Goal: Information Seeking & Learning: Learn about a topic

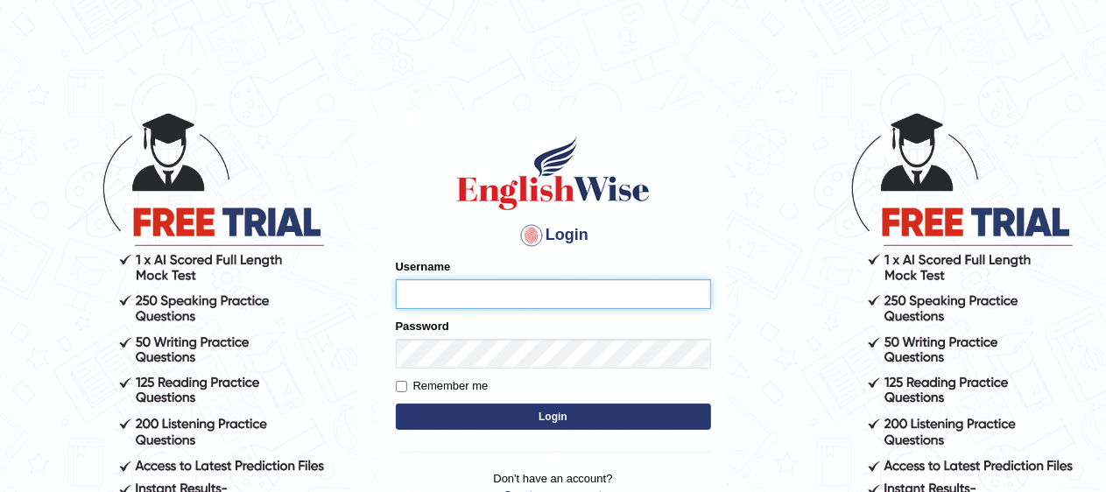
click at [539, 299] on input "Username" at bounding box center [553, 294] width 315 height 30
type input "pavithragowda"
click at [543, 409] on button "Login" at bounding box center [553, 417] width 315 height 26
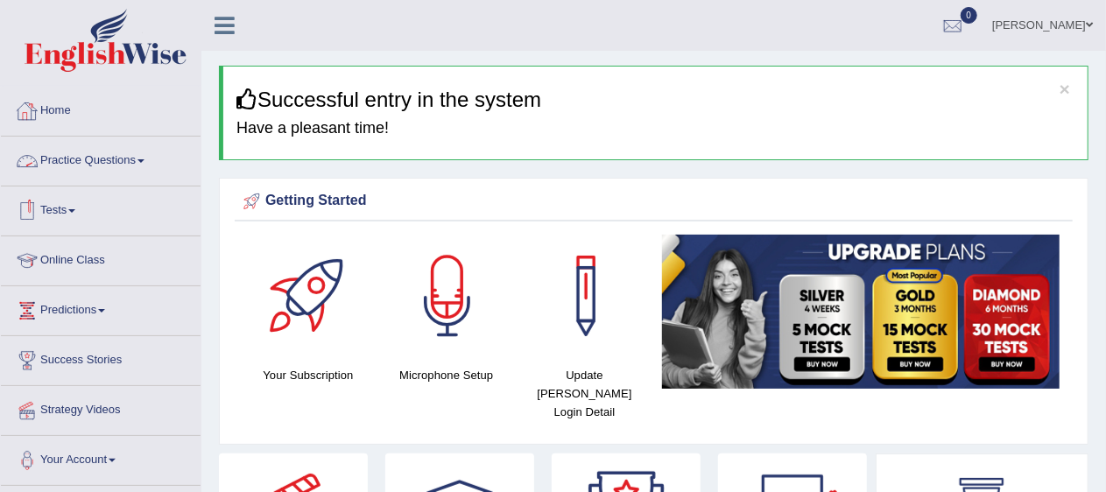
click at [81, 155] on link "Practice Questions" at bounding box center [101, 159] width 200 height 44
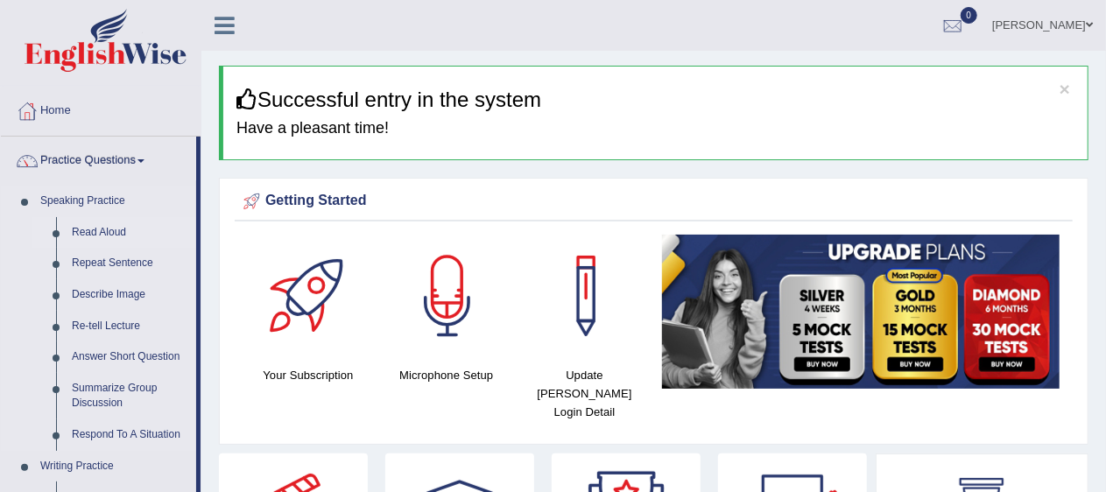
click at [86, 230] on link "Read Aloud" at bounding box center [130, 233] width 132 height 32
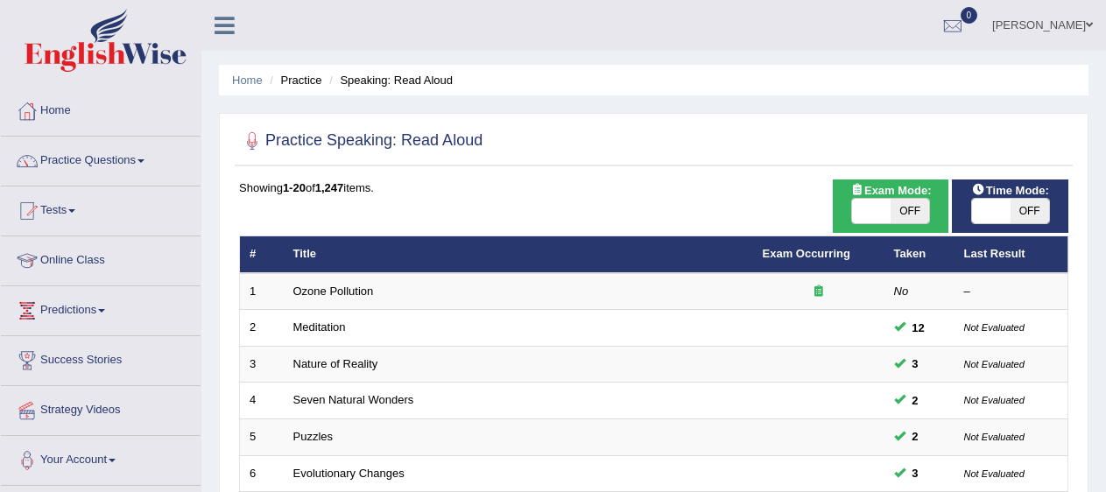
scroll to position [321, 0]
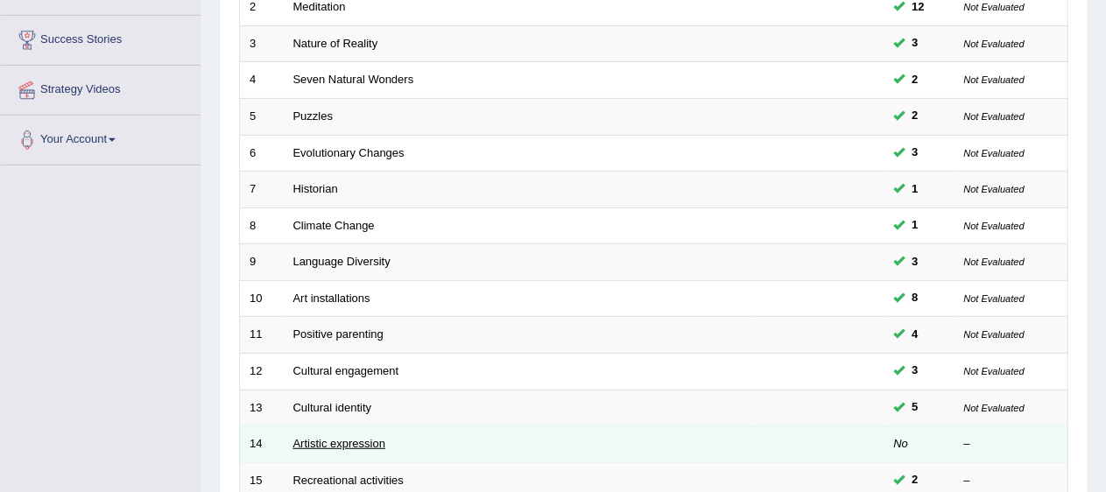
click at [350, 437] on link "Artistic expression" at bounding box center [339, 443] width 92 height 13
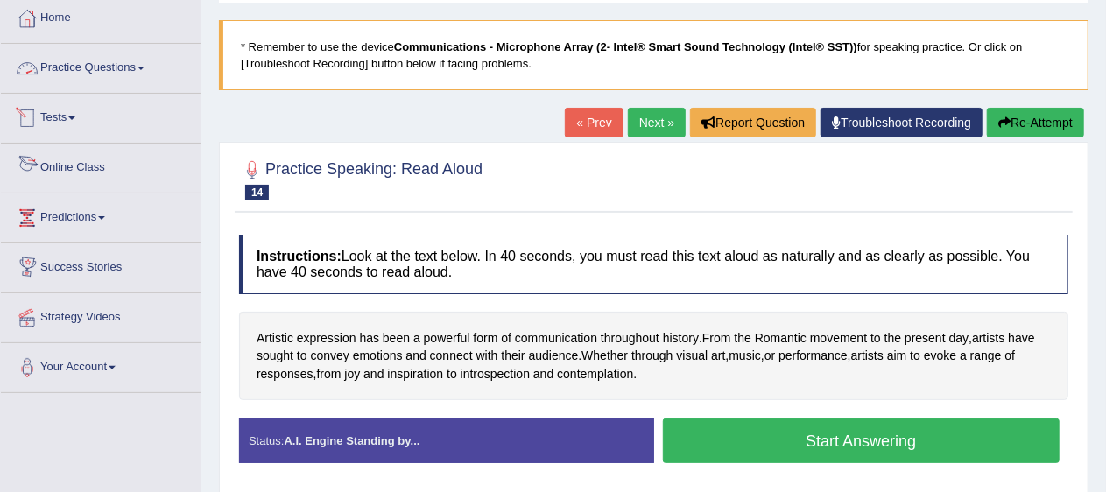
scroll to position [90, 0]
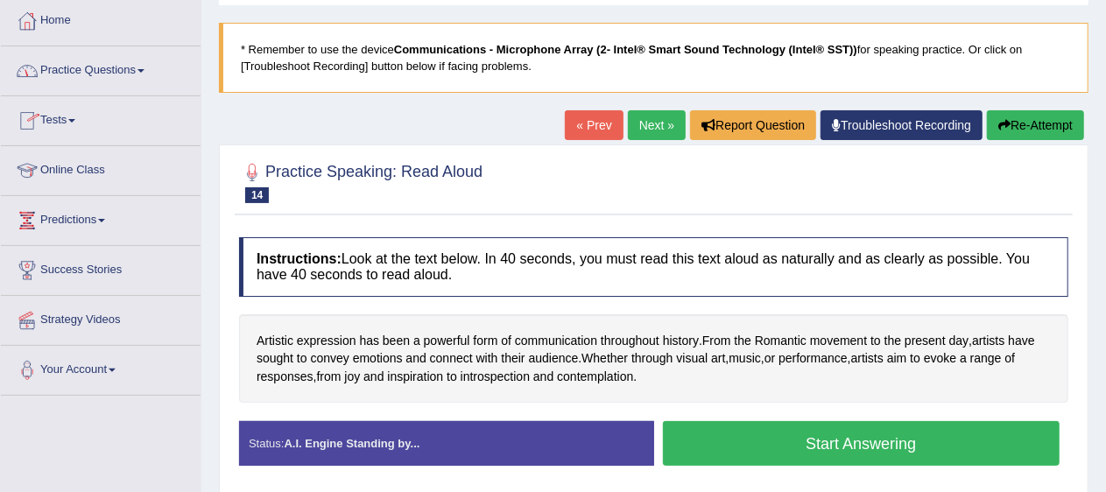
click at [110, 70] on link "Practice Questions" at bounding box center [101, 68] width 200 height 44
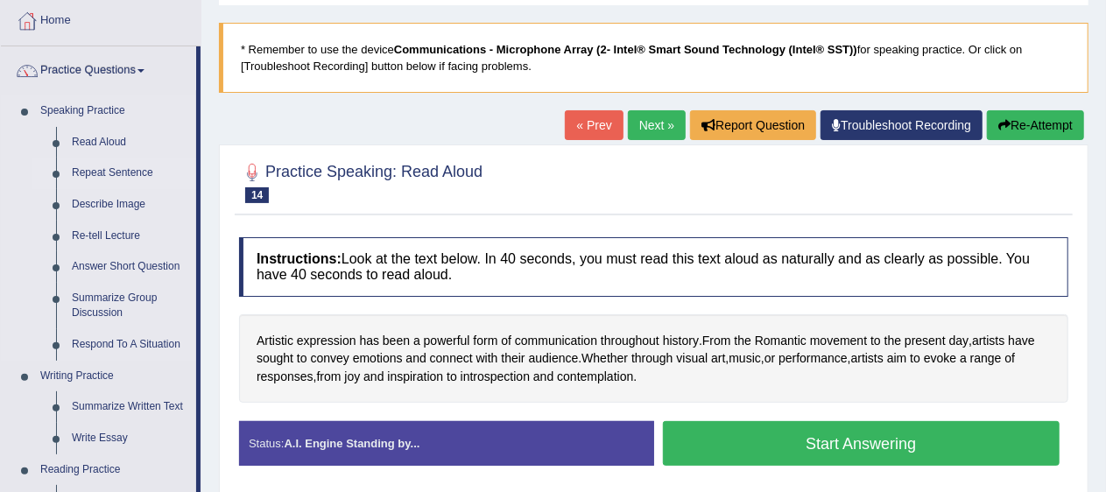
click at [114, 170] on link "Repeat Sentence" at bounding box center [130, 174] width 132 height 32
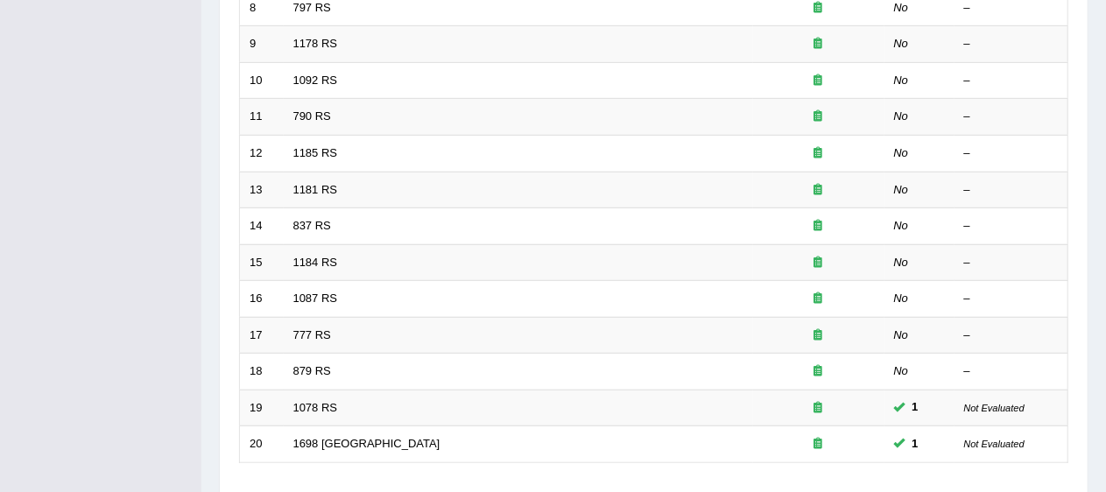
scroll to position [542, 0]
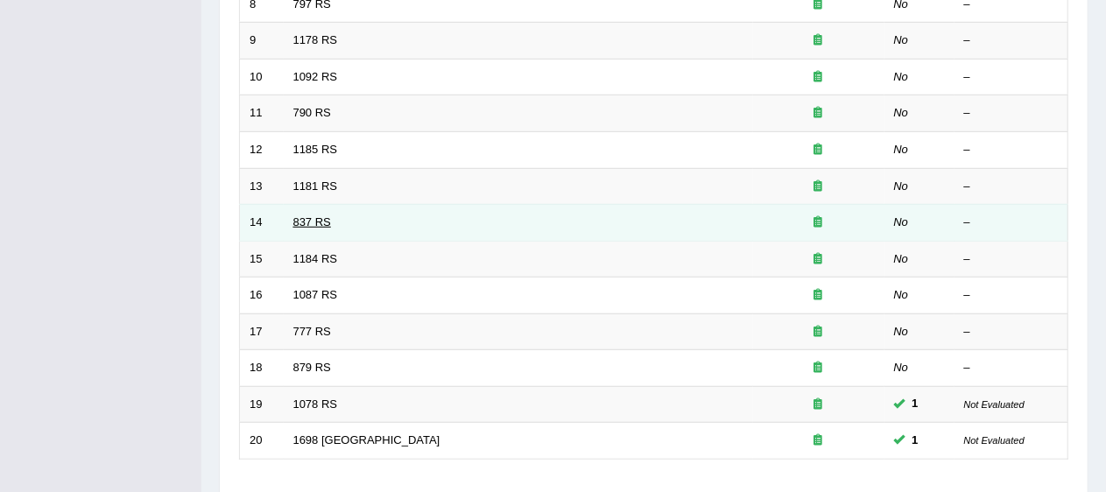
click at [312, 215] on link "837 RS" at bounding box center [312, 221] width 38 height 13
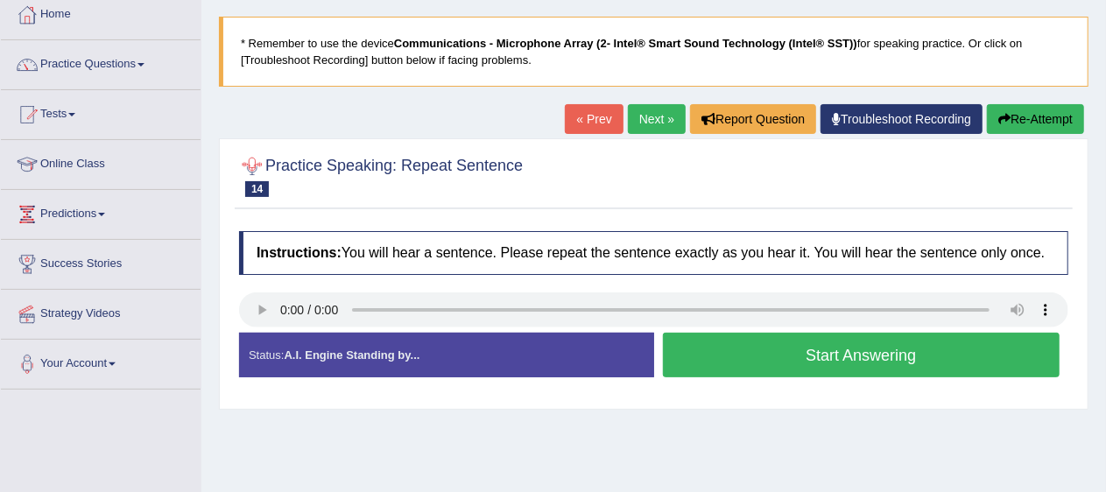
scroll to position [100, 0]
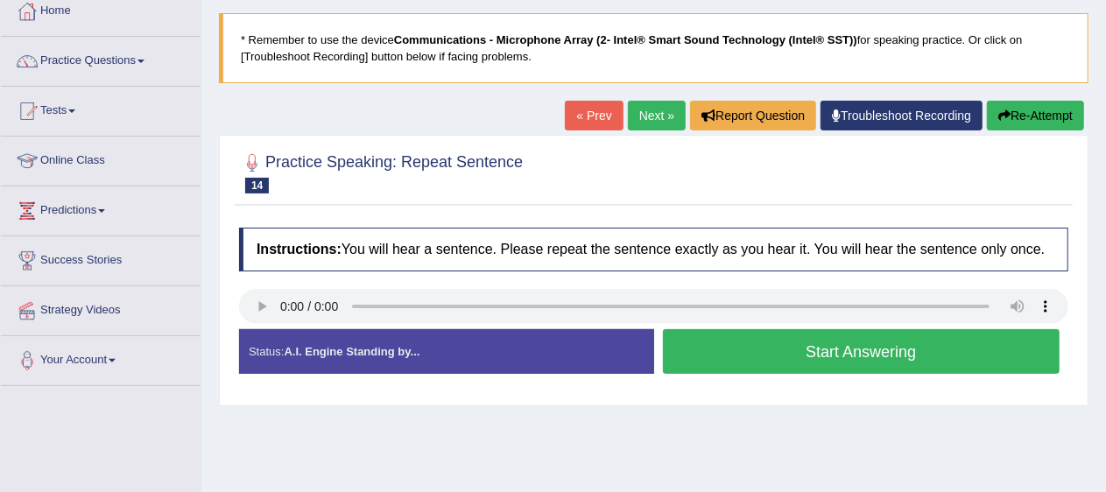
click at [639, 105] on link "Next »" at bounding box center [657, 116] width 58 height 30
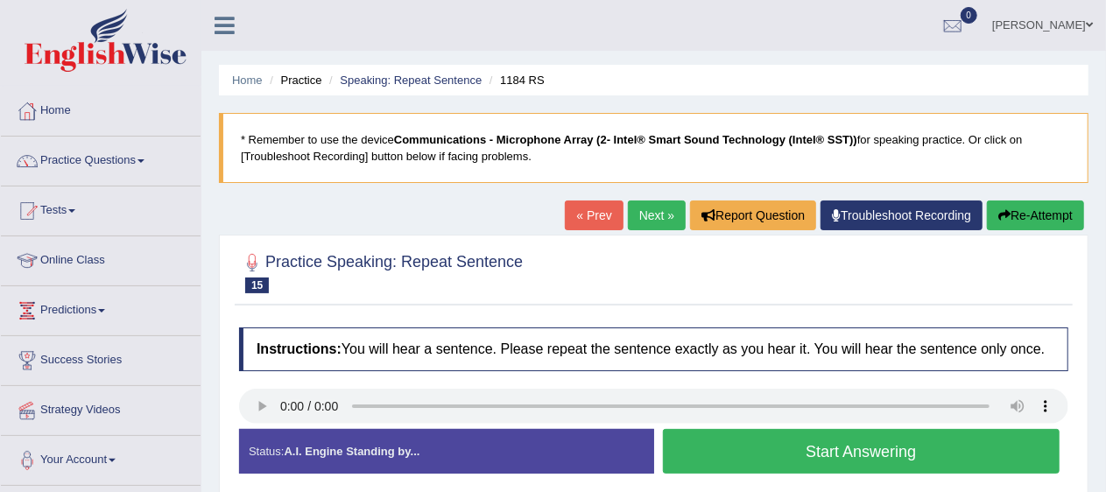
click at [653, 215] on link "Next »" at bounding box center [657, 216] width 58 height 30
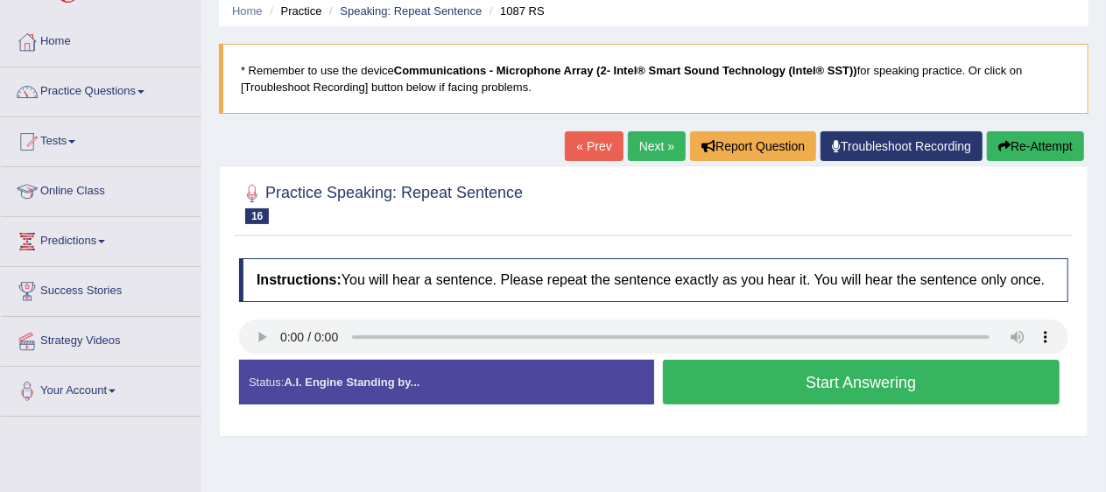
scroll to position [66, 0]
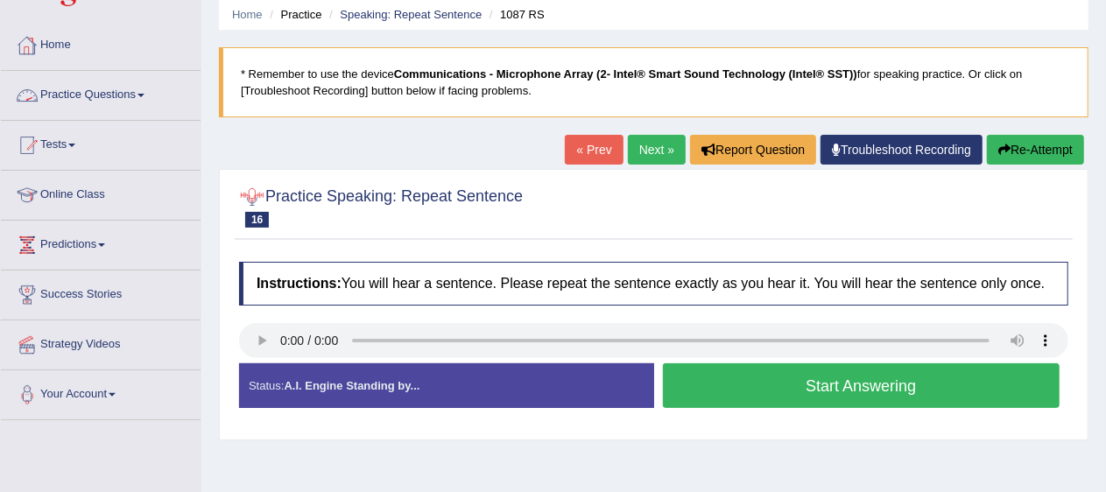
click at [103, 88] on link "Practice Questions" at bounding box center [101, 93] width 200 height 44
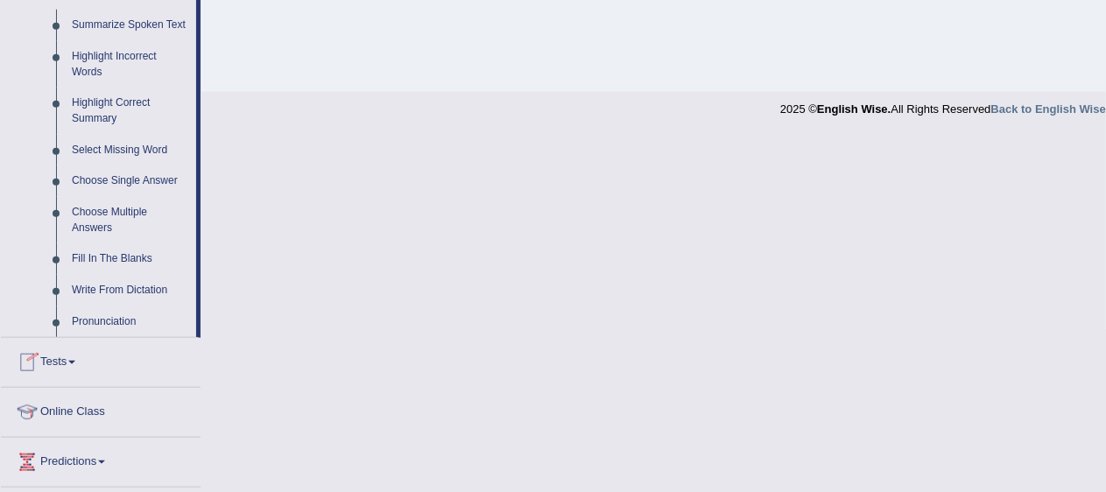
scroll to position [786, 0]
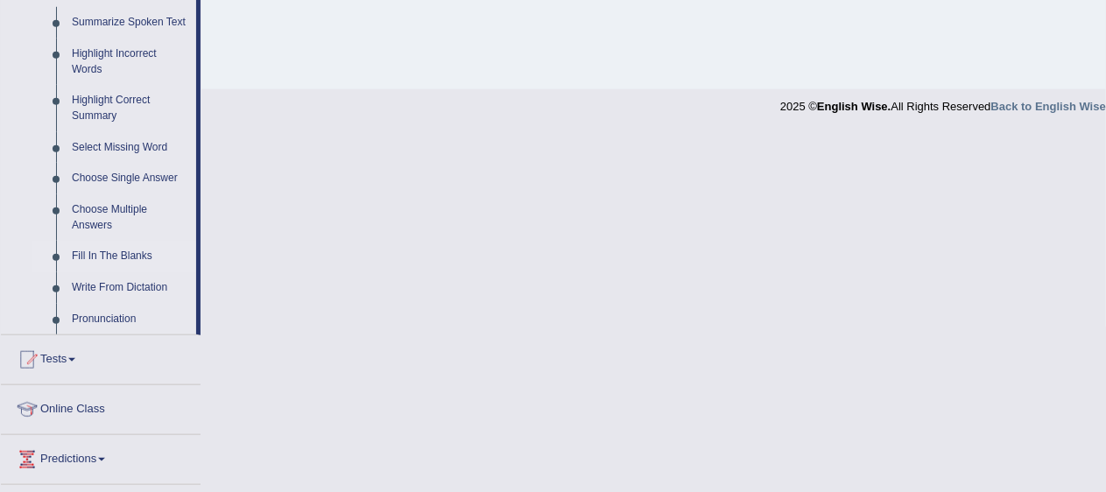
click at [114, 243] on link "Fill In The Blanks" at bounding box center [130, 257] width 132 height 32
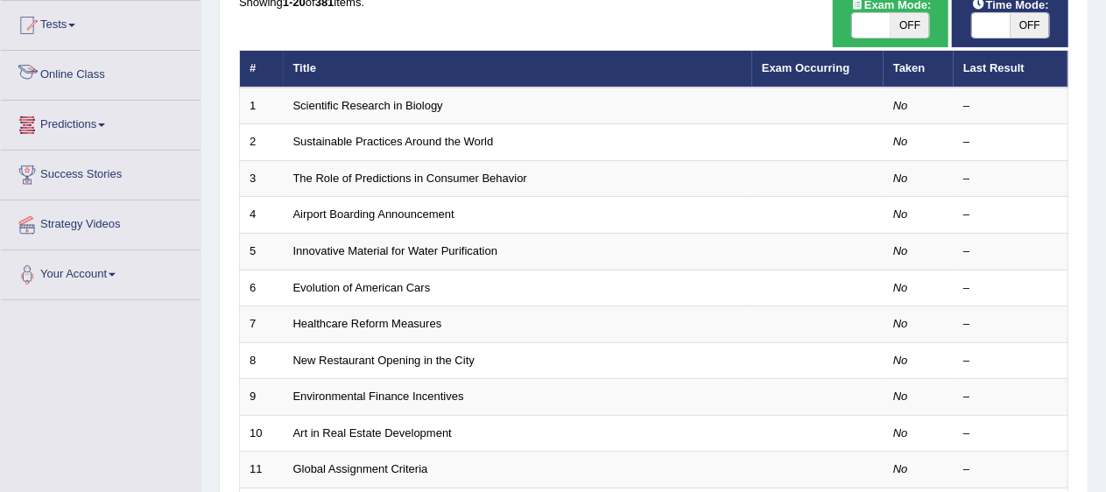
scroll to position [216, 0]
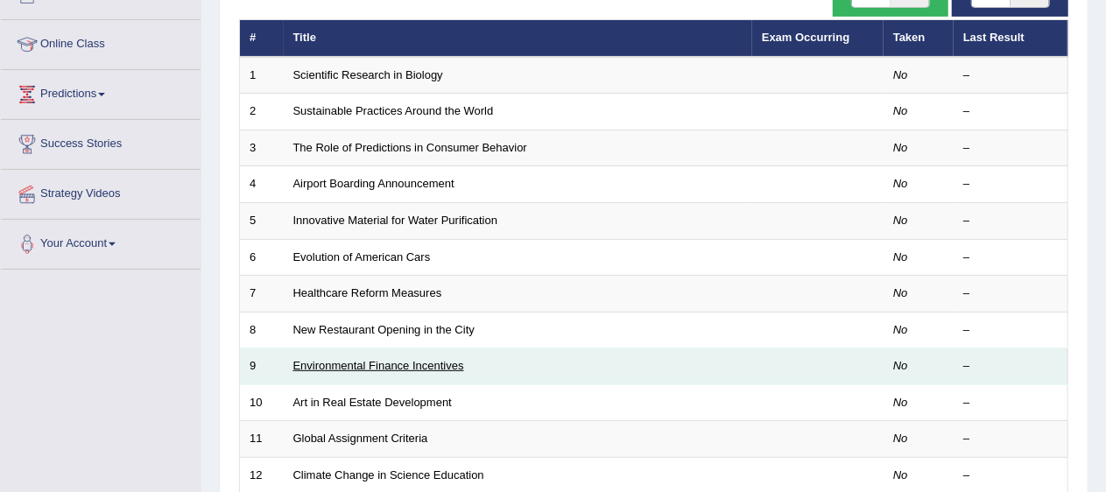
click at [406, 359] on link "Environmental Finance Incentives" at bounding box center [378, 365] width 171 height 13
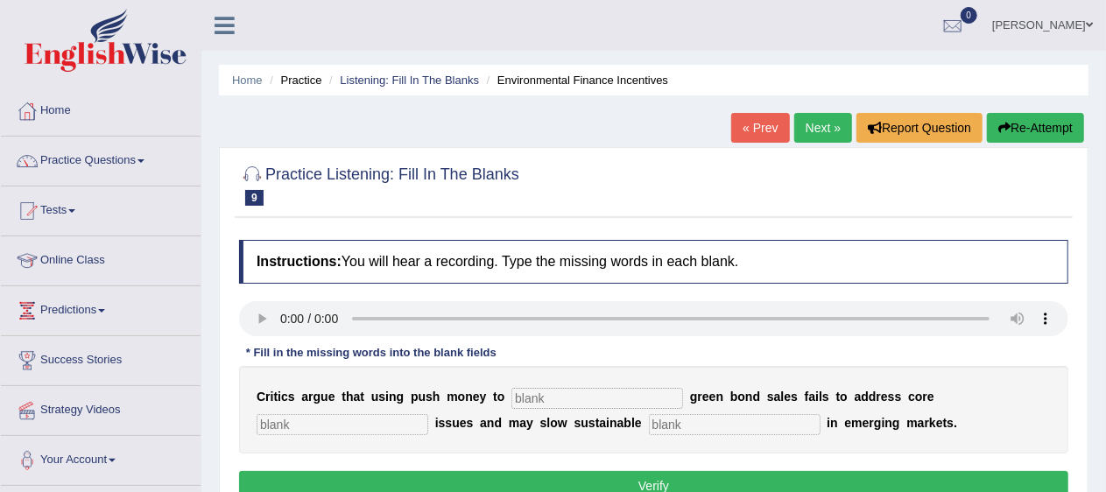
click at [820, 130] on link "Next »" at bounding box center [823, 128] width 58 height 30
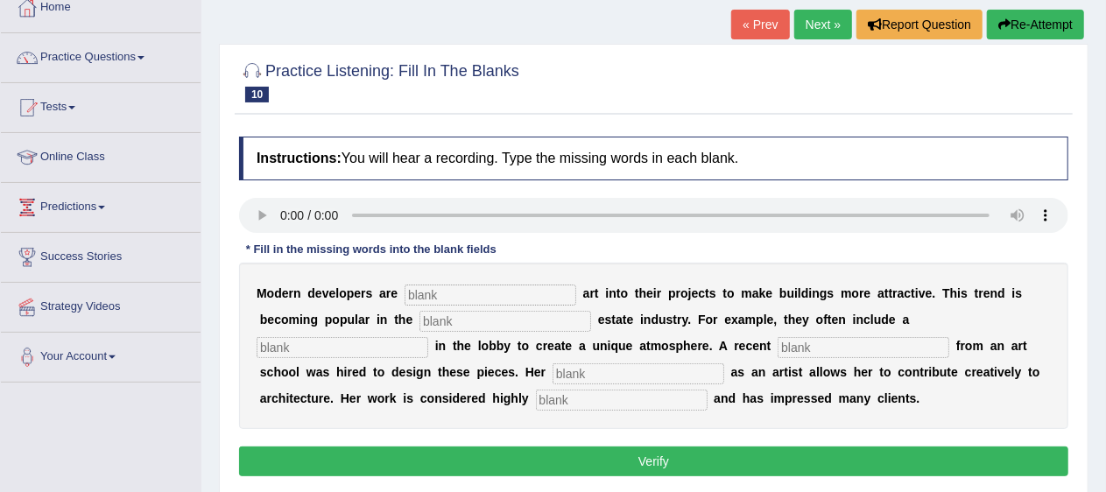
scroll to position [114, 0]
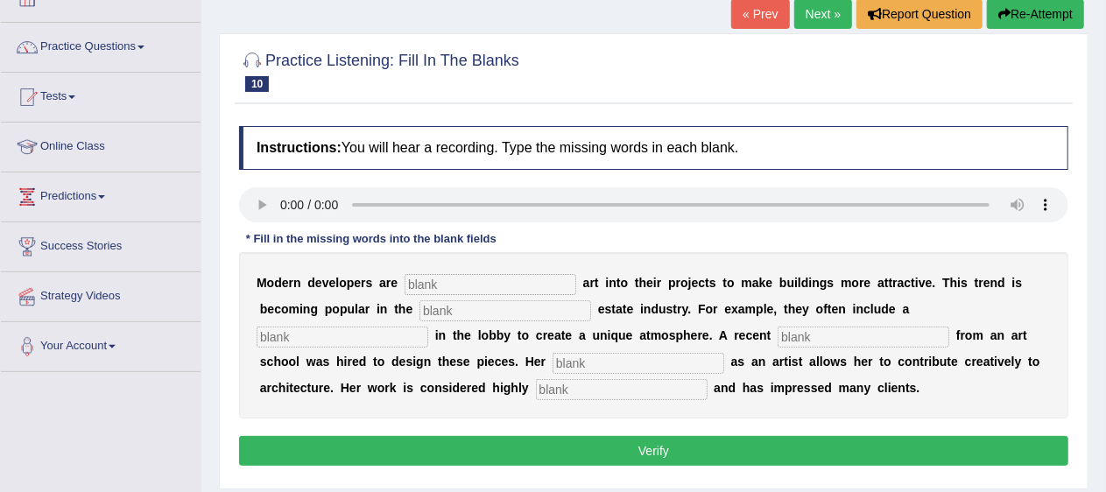
click at [483, 286] on input "text" at bounding box center [491, 284] width 172 height 21
click at [490, 279] on input "text" at bounding box center [491, 284] width 172 height 21
type input "encorporating"
click at [487, 317] on input "text" at bounding box center [506, 310] width 172 height 21
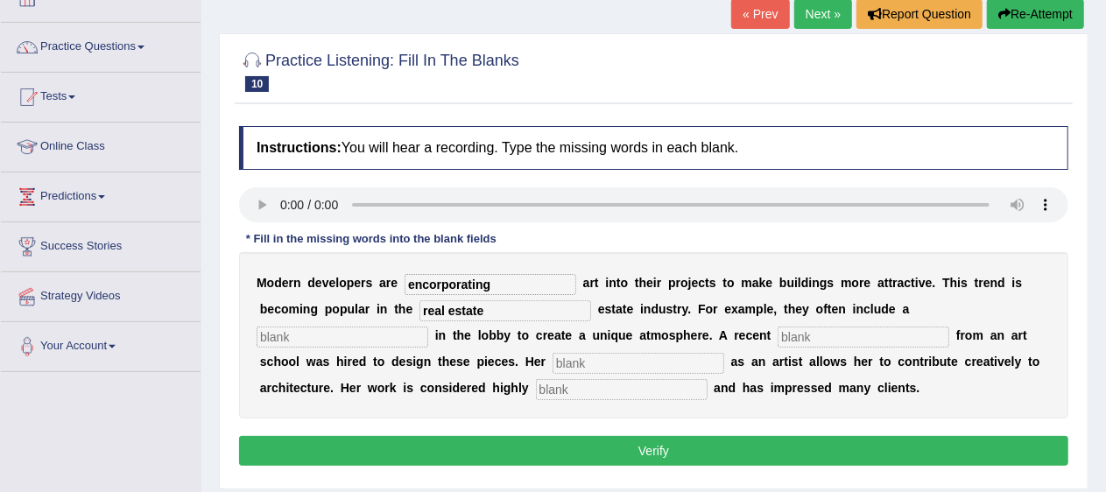
type input "real estate"
click at [318, 333] on input "text" at bounding box center [343, 337] width 172 height 21
type input "sculpture"
click at [864, 336] on input "text" at bounding box center [864, 337] width 172 height 21
type input "graduate"
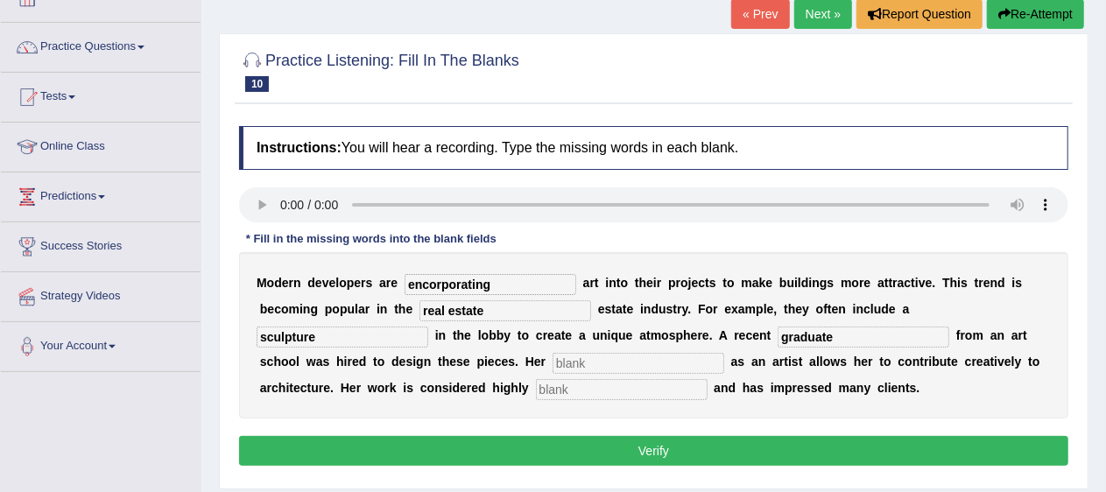
click at [638, 363] on input "text" at bounding box center [639, 363] width 172 height 21
click at [592, 362] on input "proffesion" at bounding box center [639, 363] width 172 height 21
type input "proffesion"
click at [603, 388] on input "text" at bounding box center [622, 389] width 172 height 21
type input "professional"
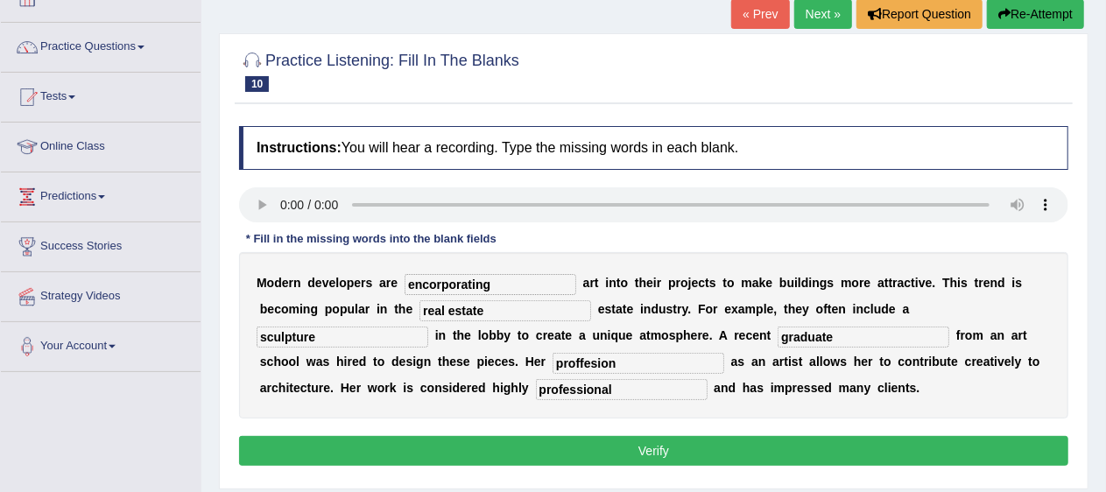
click at [580, 362] on input "proffesion" at bounding box center [639, 363] width 172 height 21
type input "profession"
click at [653, 462] on button "Verify" at bounding box center [653, 451] width 829 height 30
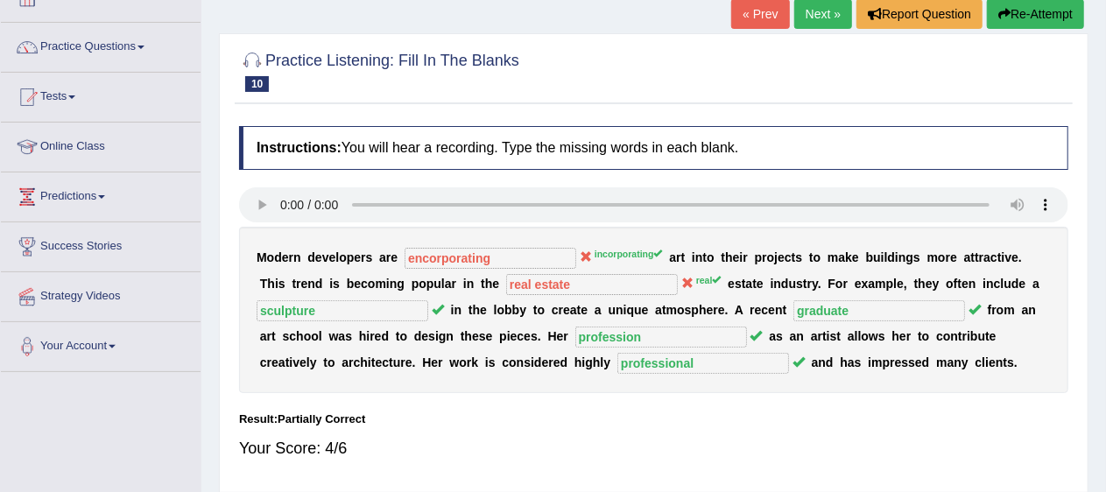
click at [666, 391] on div "M o d e r n d e v e l o p e r s a r e encorporating incorporating a r t i n t o…" at bounding box center [653, 310] width 829 height 166
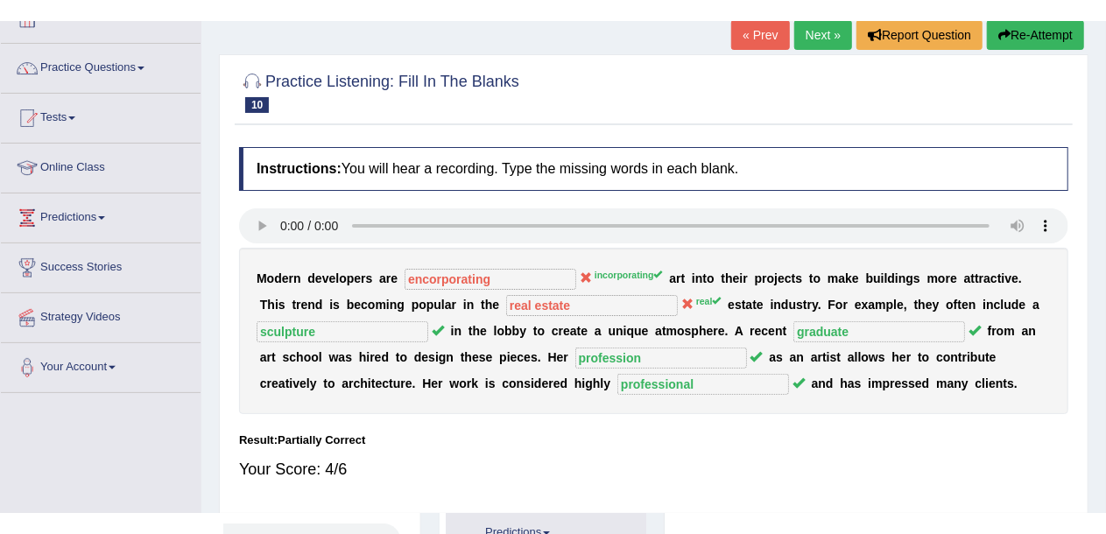
scroll to position [84, 0]
